Goal: Navigation & Orientation: Understand site structure

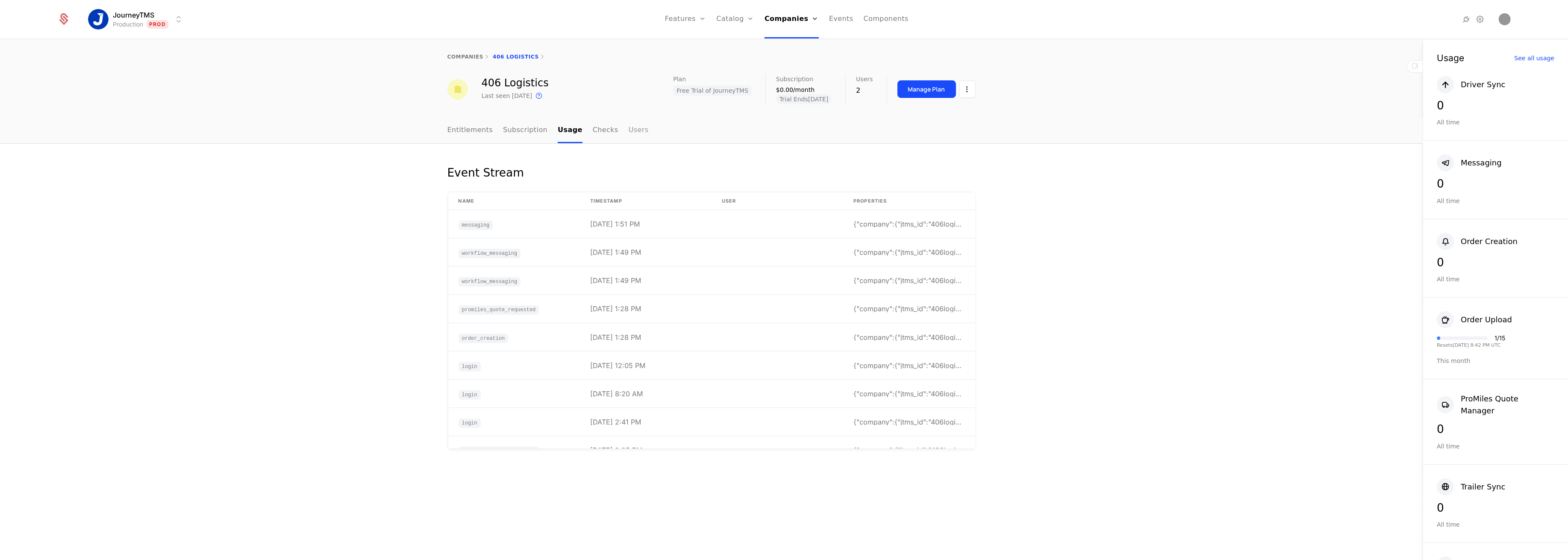
click at [629, 126] on link "Users" at bounding box center [639, 131] width 20 height 26
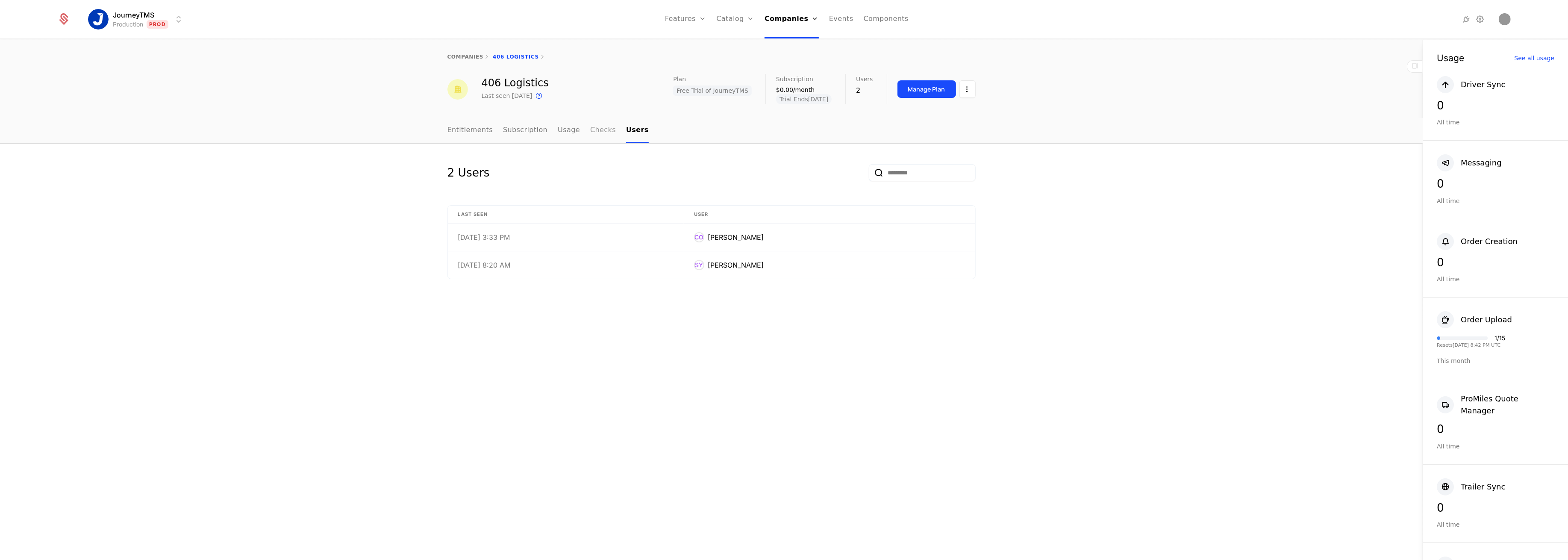
click at [595, 125] on link "Checks" at bounding box center [603, 131] width 26 height 26
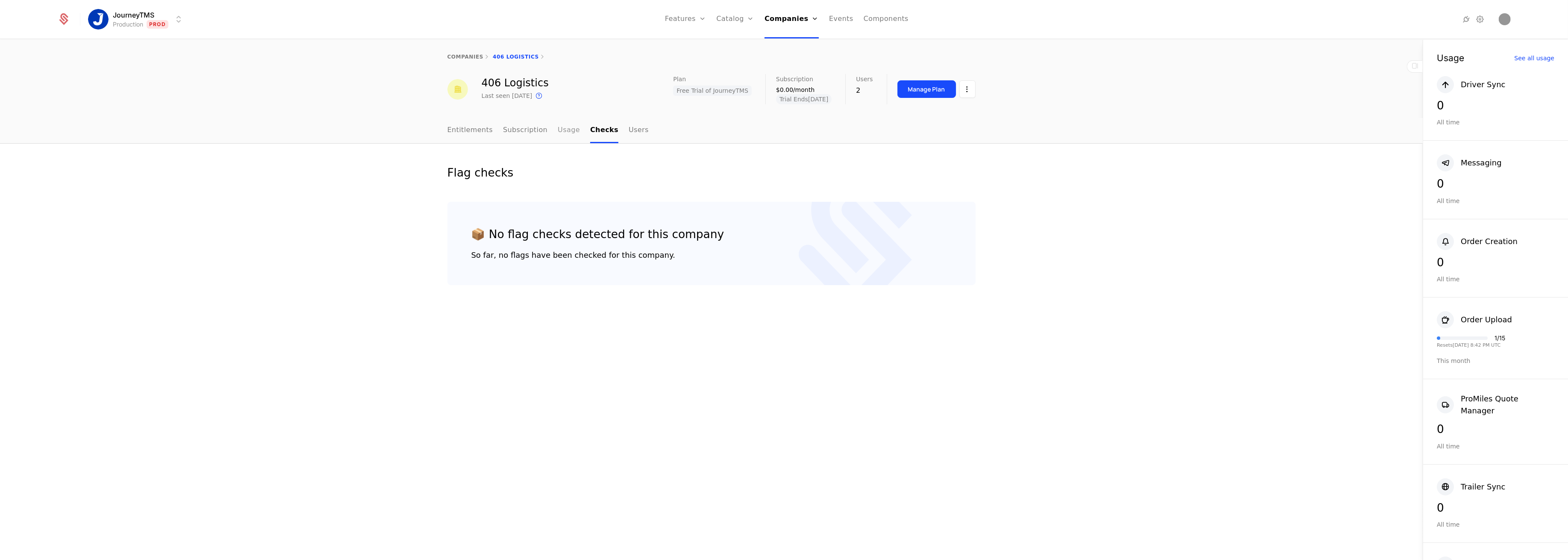
click at [560, 131] on link "Usage" at bounding box center [569, 131] width 23 height 26
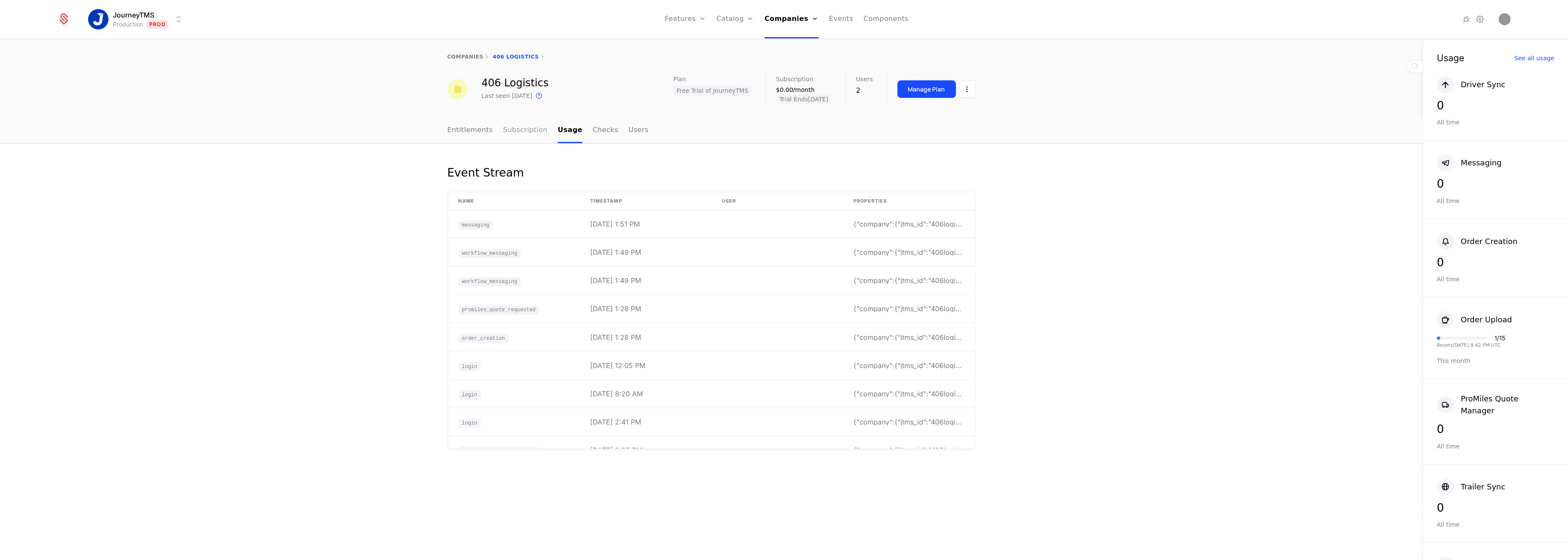
click at [516, 127] on link "Subscription" at bounding box center [525, 131] width 44 height 26
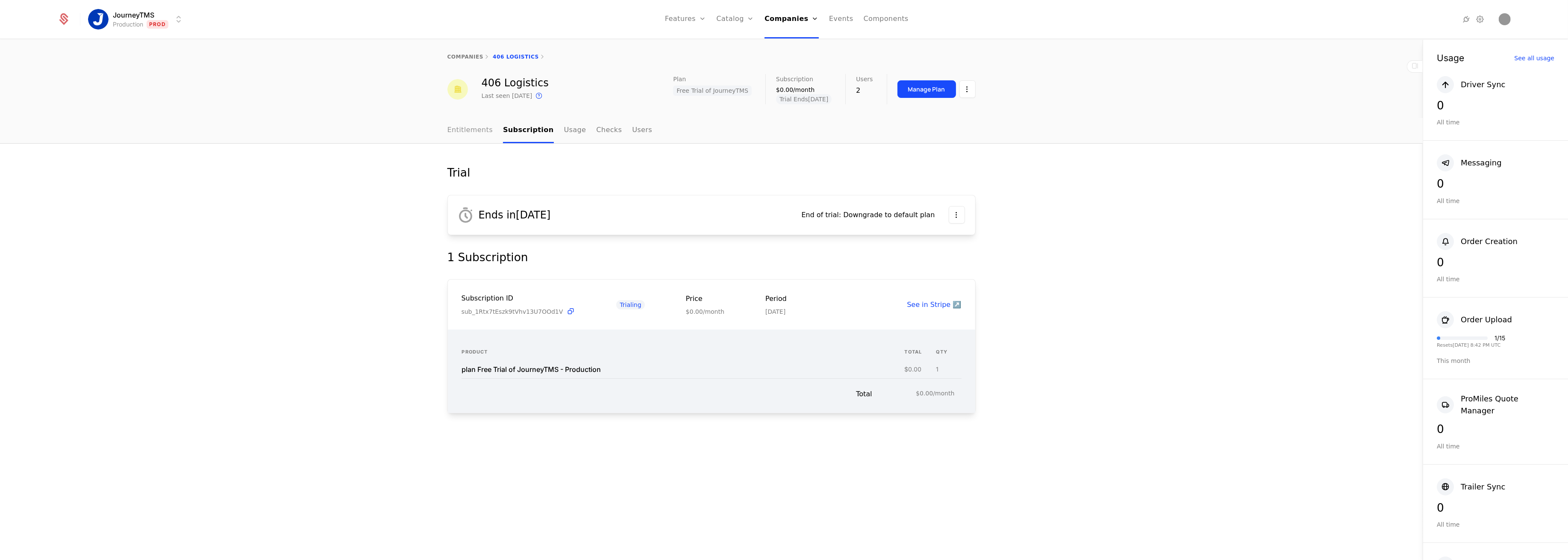
click at [455, 132] on link "Entitlements" at bounding box center [470, 131] width 46 height 26
